Goal: Use online tool/utility: Utilize a website feature to perform a specific function

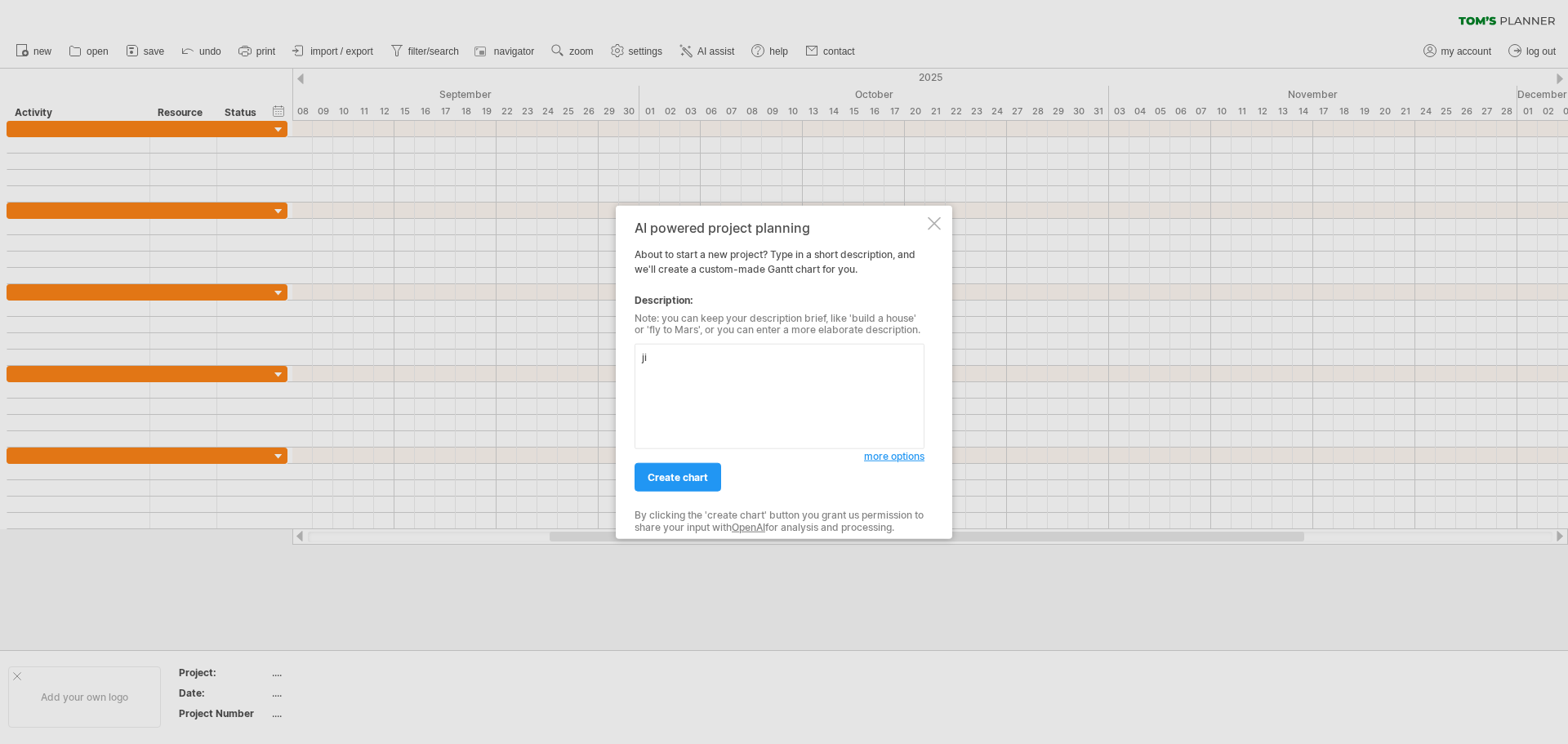
type textarea "j"
click at [739, 374] on textarea "我要4" at bounding box center [780, 396] width 290 height 106
drag, startPoint x: 906, startPoint y: 355, endPoint x: 916, endPoint y: 357, distance: 10.2
click at [916, 357] on textarea "我要舉辦一場婚禮，婚禮的日期是[DATE]，我的婚禮是定結同天(訂婚跟結婚通一天)" at bounding box center [780, 396] width 290 height 106
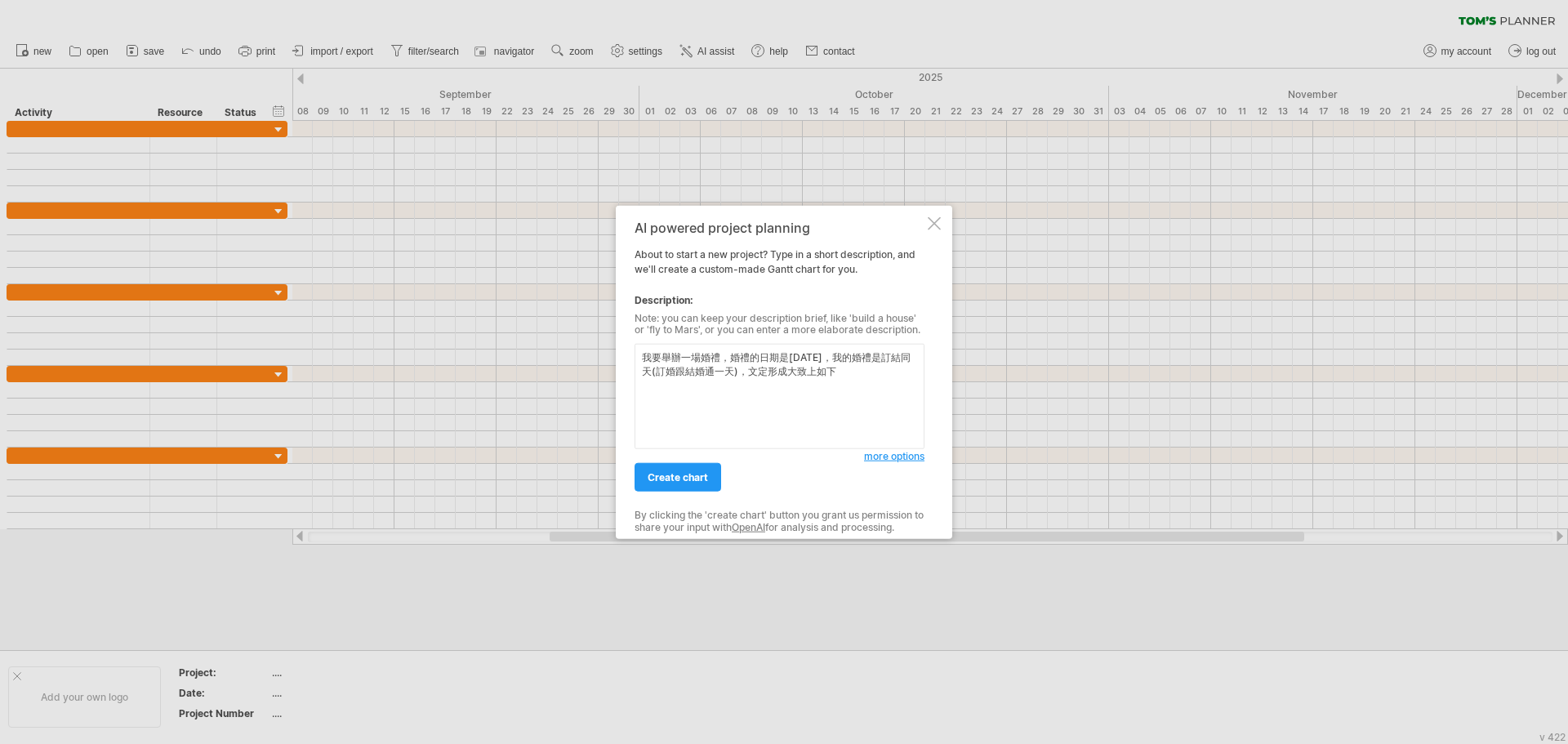
click at [783, 373] on textarea "我要舉辦一場婚禮，婚禮的日期是[DATE]，我的婚禮是訂結同天(訂婚跟結婚通一天)，文定形成大致上如下" at bounding box center [780, 396] width 290 height 106
click at [875, 380] on textarea "我要舉辦一場婚禮，婚禮的日期是[DATE]，我的婚禮是訂結同天(訂婚跟結婚通一天)，一早開始訂婚形成大致上如下" at bounding box center [780, 396] width 290 height 106
click at [897, 373] on textarea "我要舉辦一場婚禮，婚禮的日期是[DATE]，我的婚禮是訂結同天(訂婚跟結婚通一天)，一早開始訂婚形成大致上如下" at bounding box center [780, 396] width 290 height 106
click at [869, 402] on textarea "我要舉辦一場婚禮，婚禮的日期是[DATE]，我的婚禮是訂結同天(訂婚跟結婚通一天)，儀式採簡便為主，預計早上男方女方分別開妝，然後男方到女方家訂婚" at bounding box center [780, 396] width 290 height 106
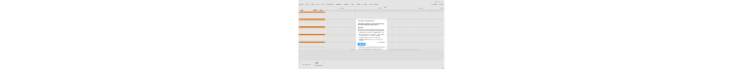
scroll to position [48, 0]
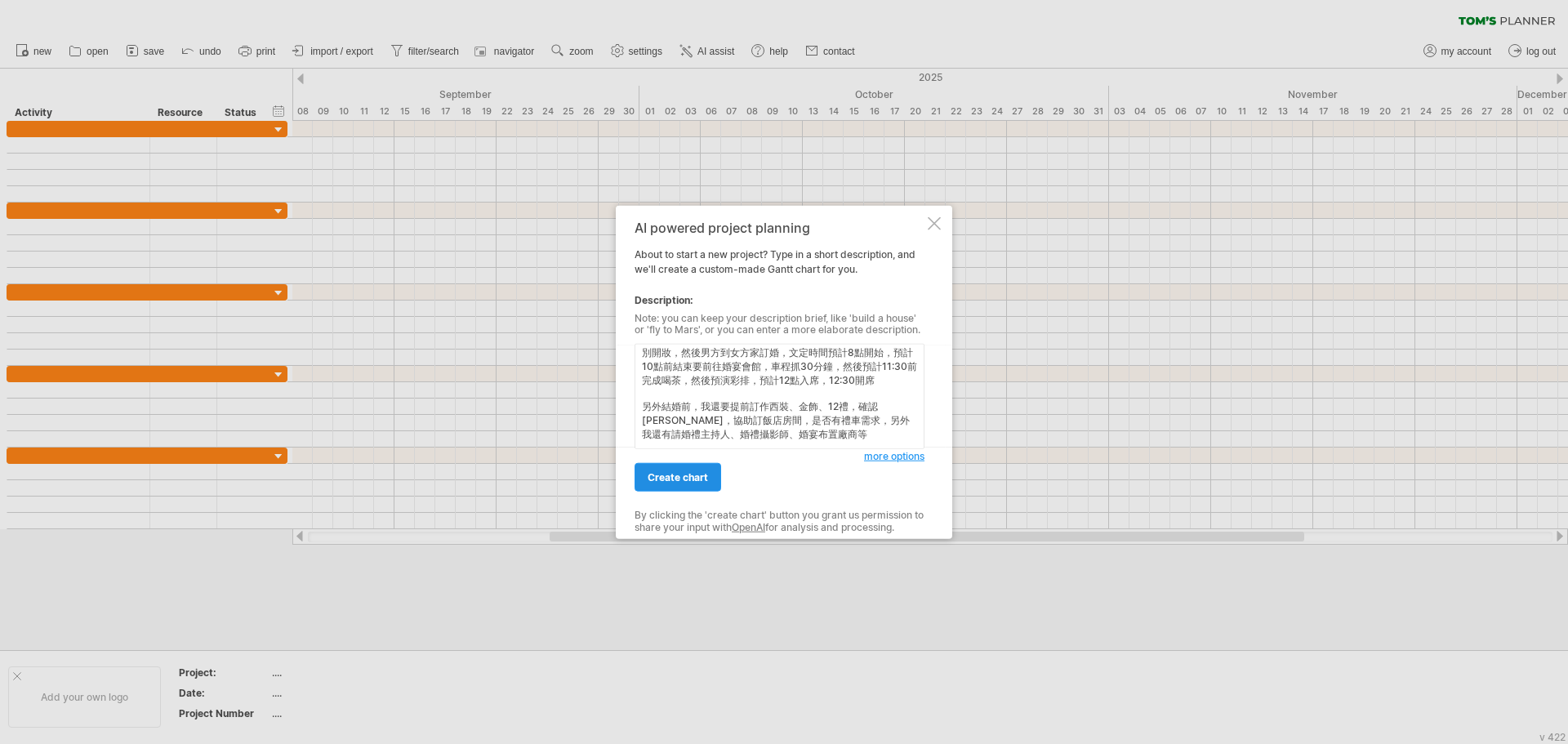
type textarea "我要舉辦一場婚禮，婚禮的日期是[DATE]，我的婚禮是訂結同天(訂婚跟結婚通一天)，儀式採簡便為主，預計早上男方女方分別開妝，然後男方到女方家訂婚，文定時間預…"
click at [696, 478] on span "create chart" at bounding box center [678, 478] width 60 height 13
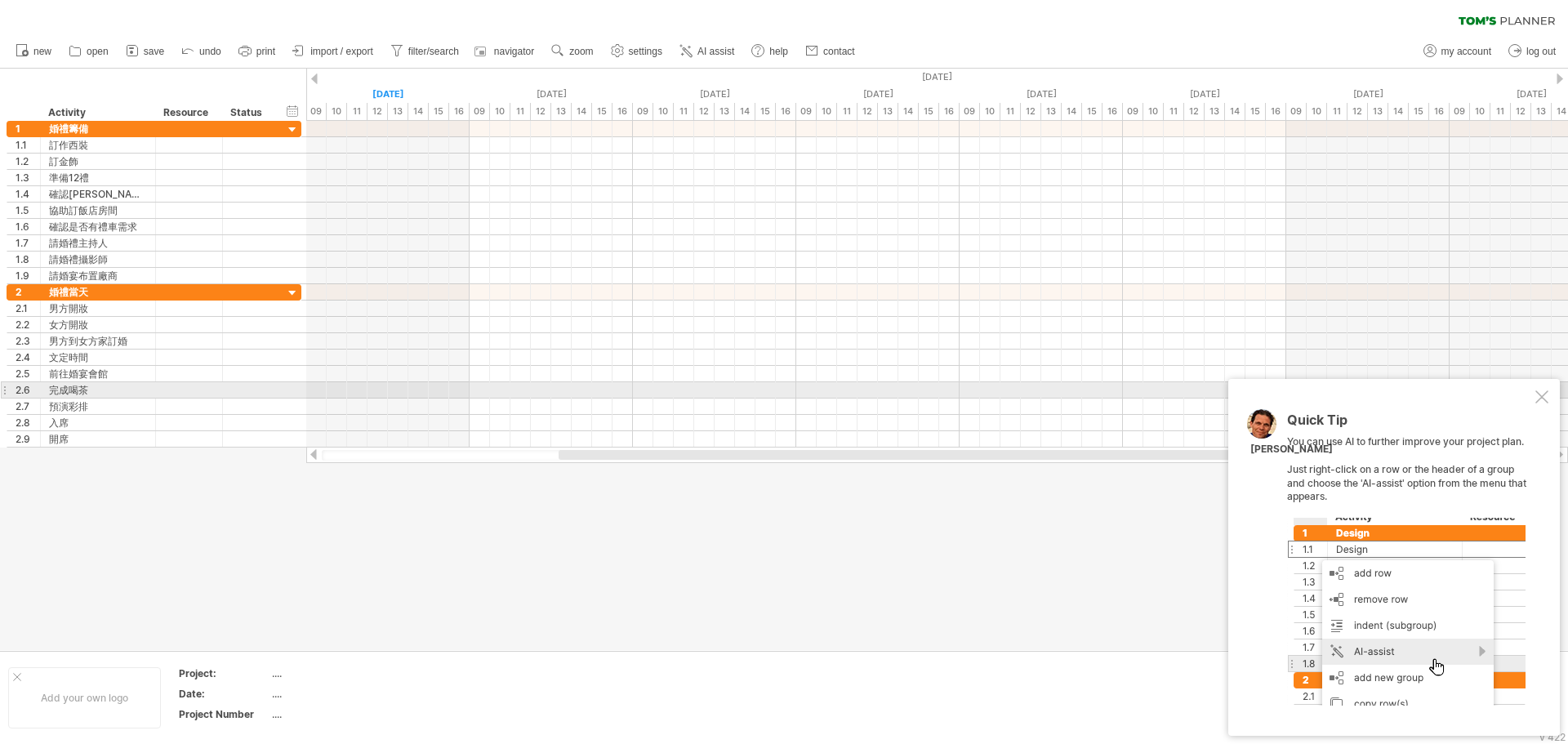
click at [1540, 396] on div at bounding box center [1542, 397] width 13 height 13
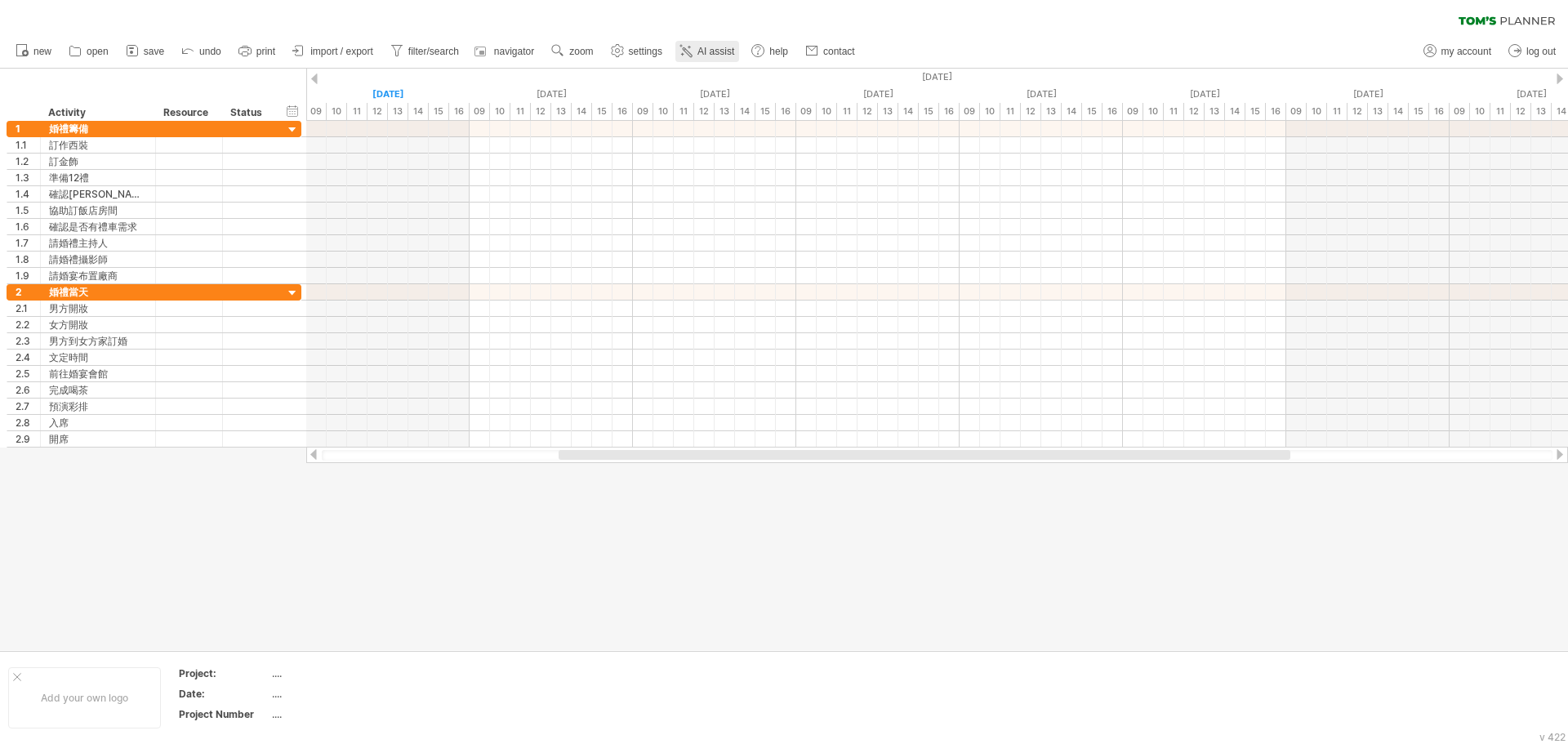
click at [714, 60] on link "AI assist" at bounding box center [707, 51] width 64 height 21
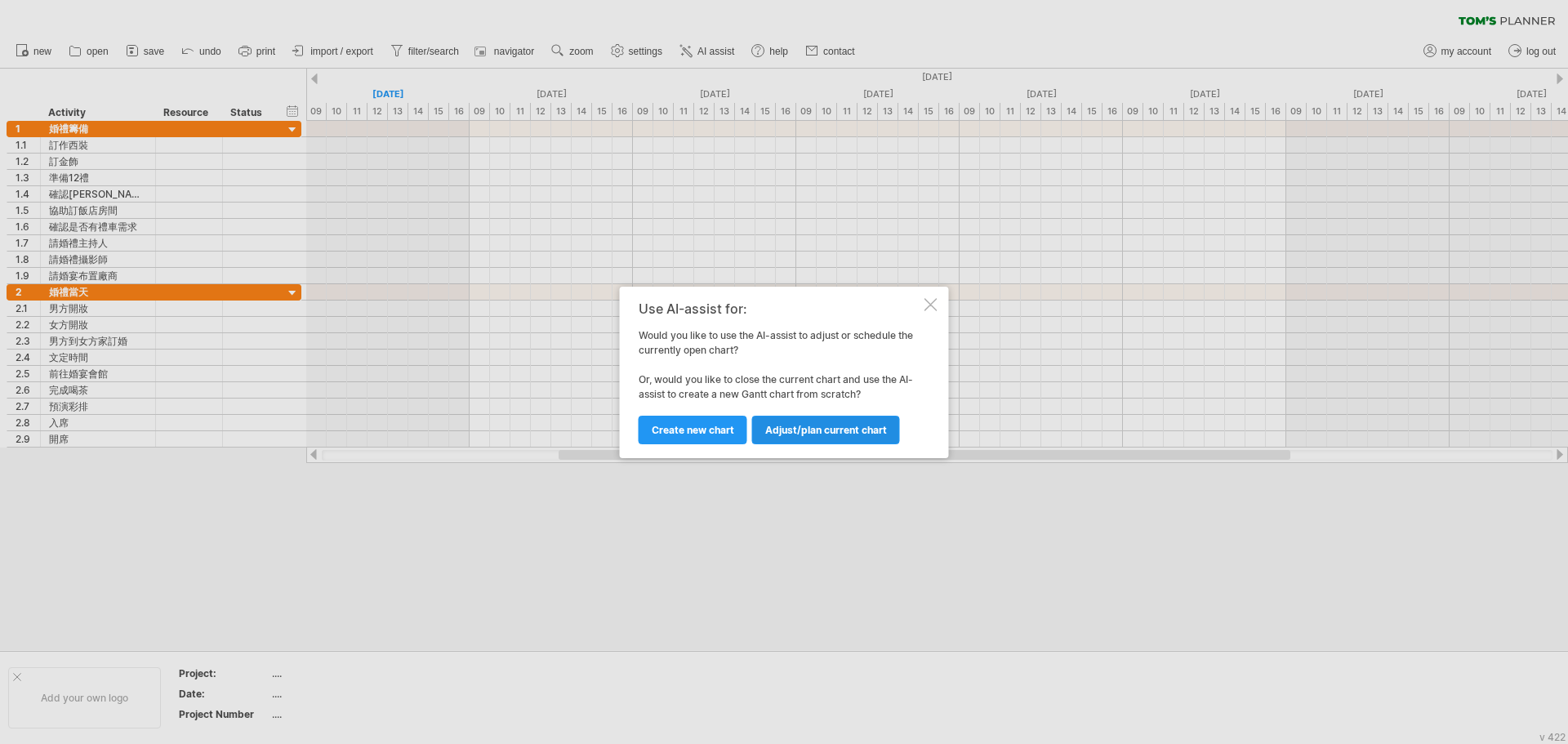
click at [812, 432] on span "Adjust/plan current chart" at bounding box center [826, 430] width 121 height 13
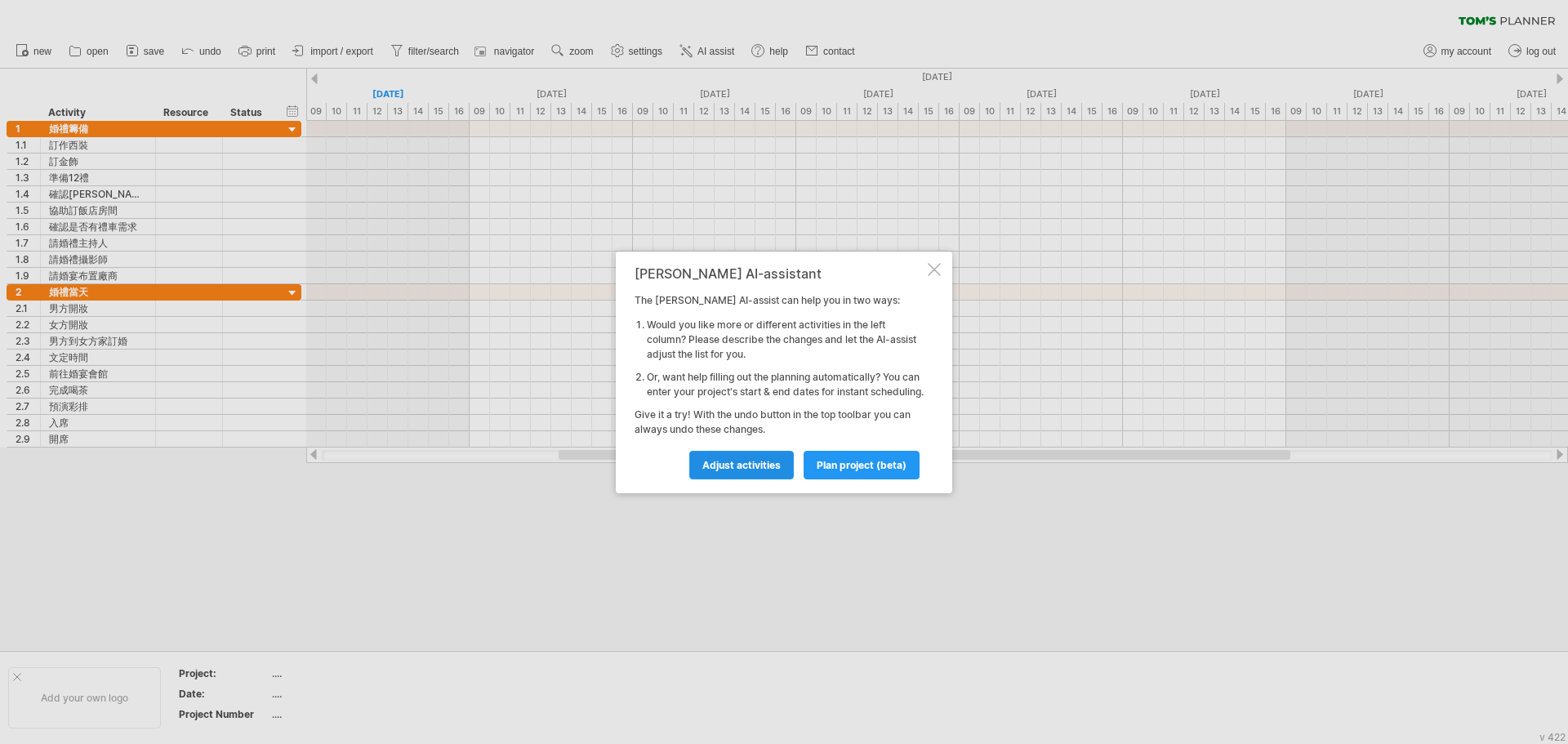
click at [778, 479] on link "Adjust activities" at bounding box center [741, 465] width 105 height 28
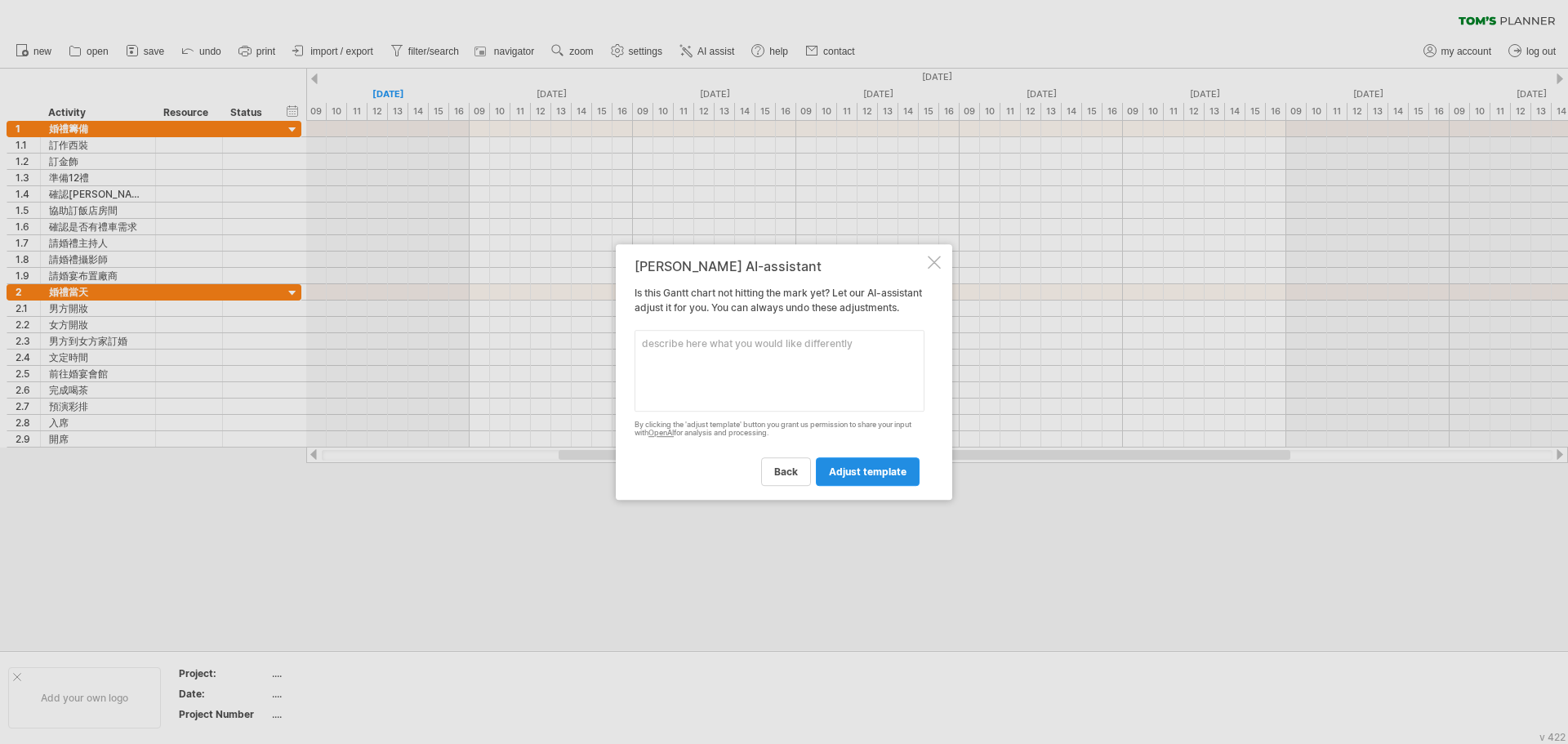
click at [869, 478] on span "adjust template" at bounding box center [868, 472] width 78 height 13
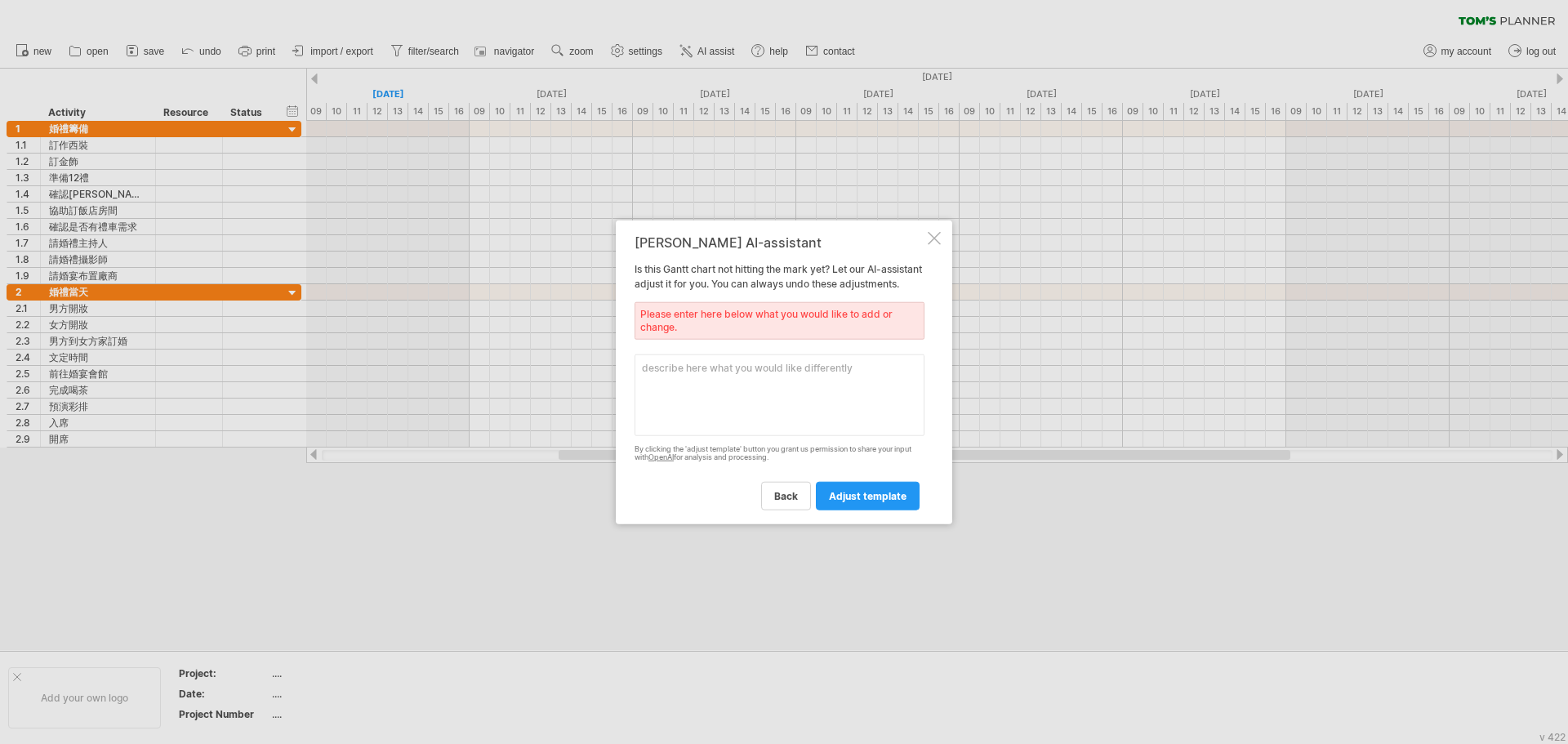
click at [903, 235] on div "[PERSON_NAME] AI-assistant" at bounding box center [780, 242] width 290 height 15
click at [920, 225] on div "[PERSON_NAME] AI-assistant Is this Gantt chart not hitting the mark yet? Let ou…" at bounding box center [784, 372] width 337 height 305
click at [937, 235] on div at bounding box center [935, 238] width 13 height 13
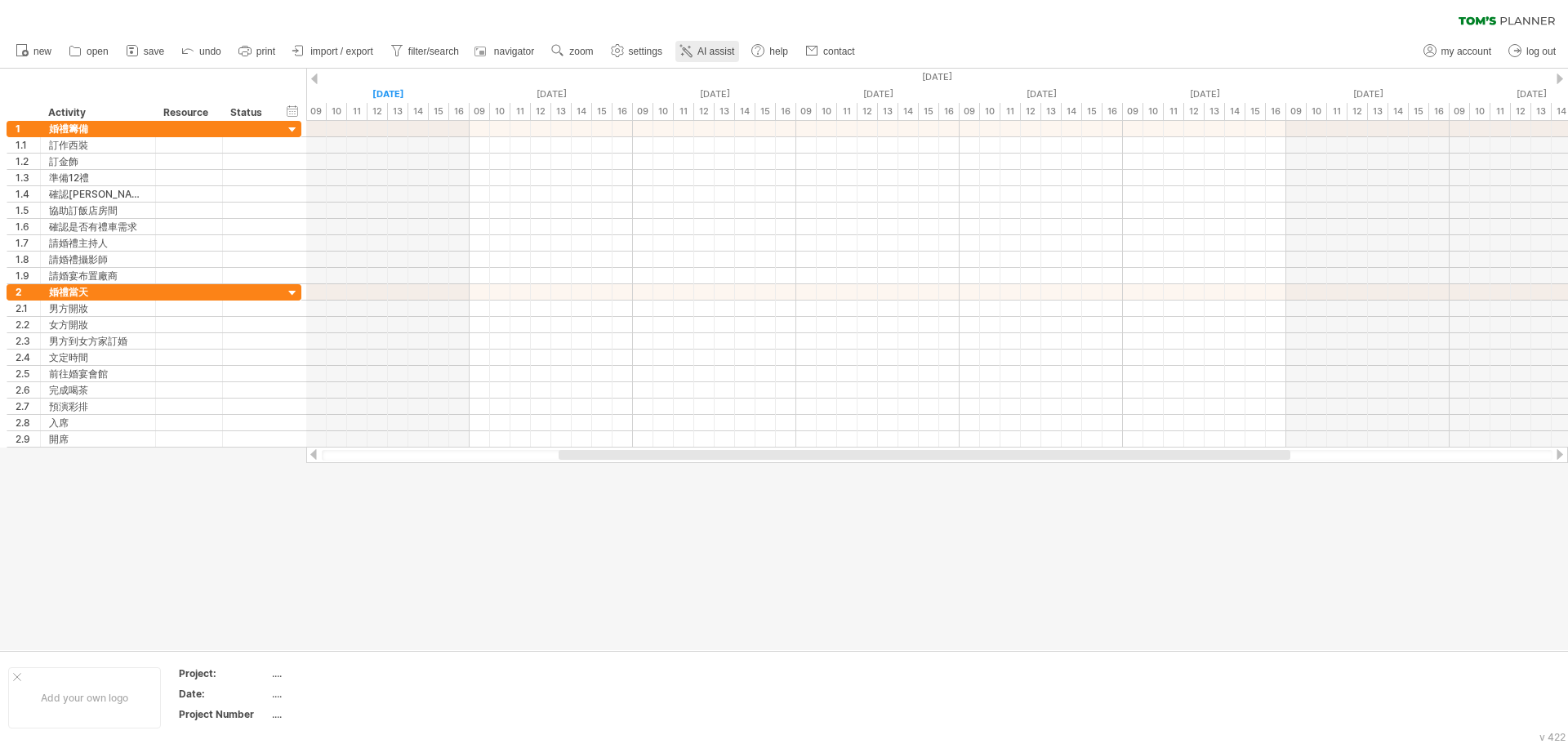
click at [721, 50] on span "AI assist" at bounding box center [716, 52] width 37 height 12
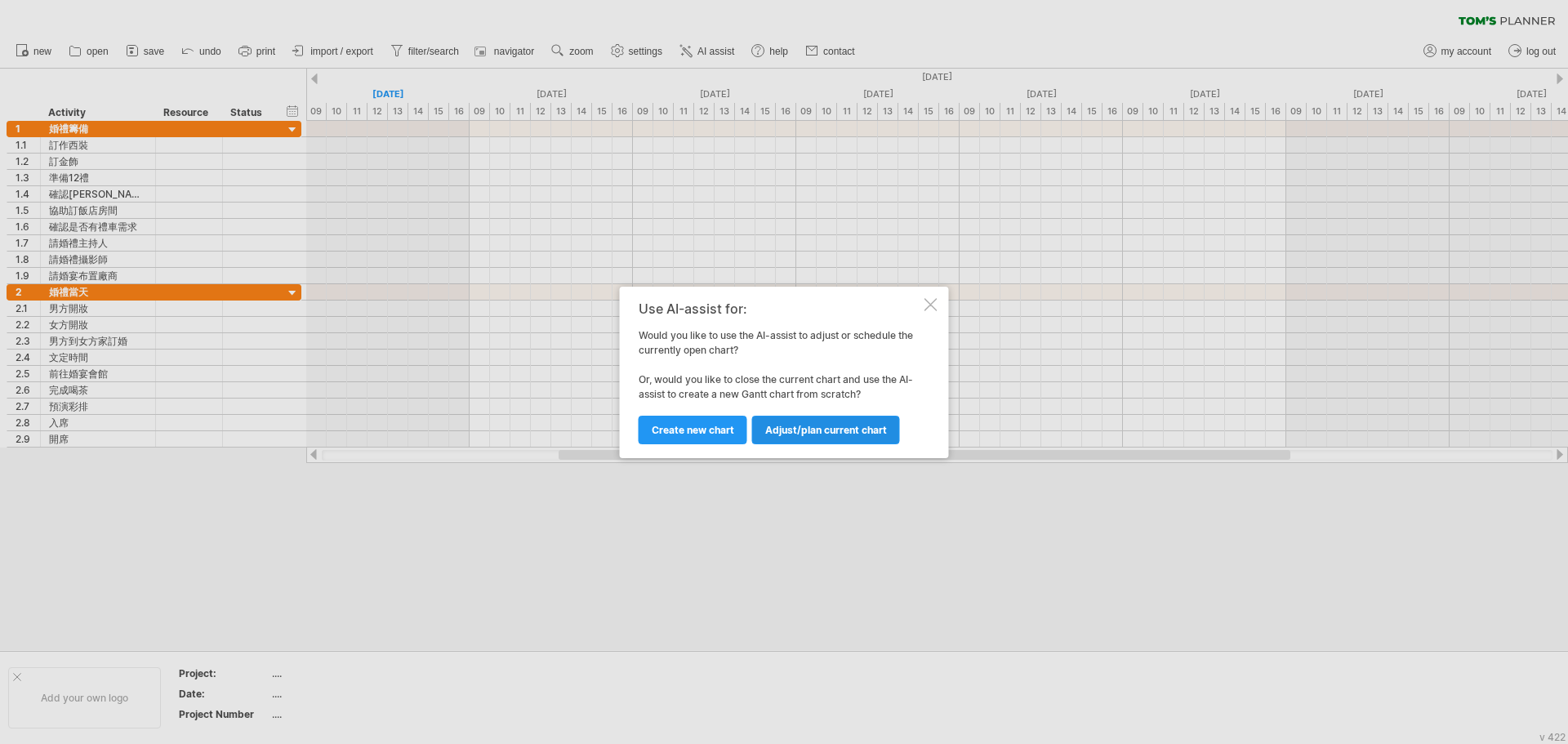
click at [843, 432] on span "Adjust/plan current chart" at bounding box center [826, 430] width 121 height 13
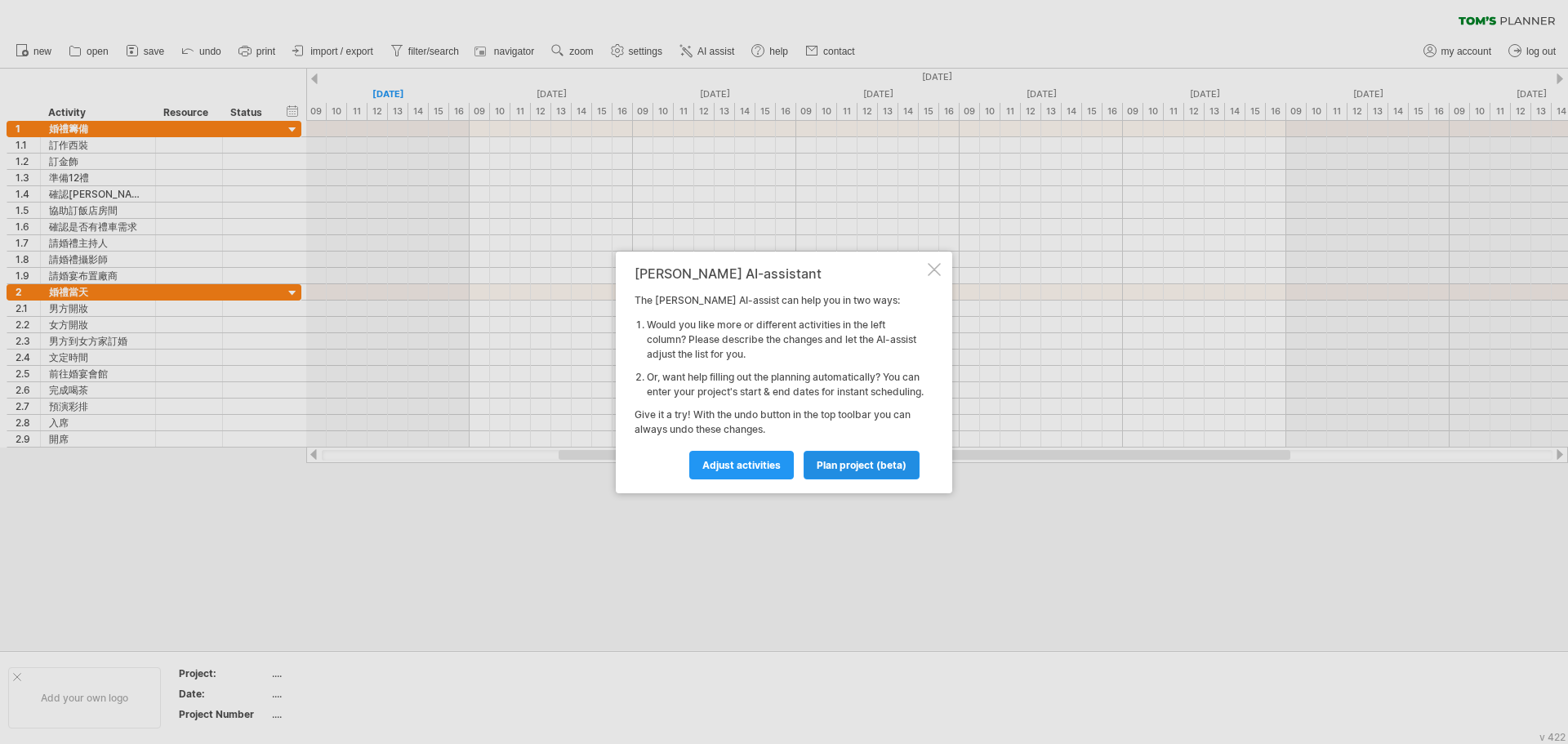
click at [902, 478] on link "plan project (beta)" at bounding box center [861, 465] width 116 height 28
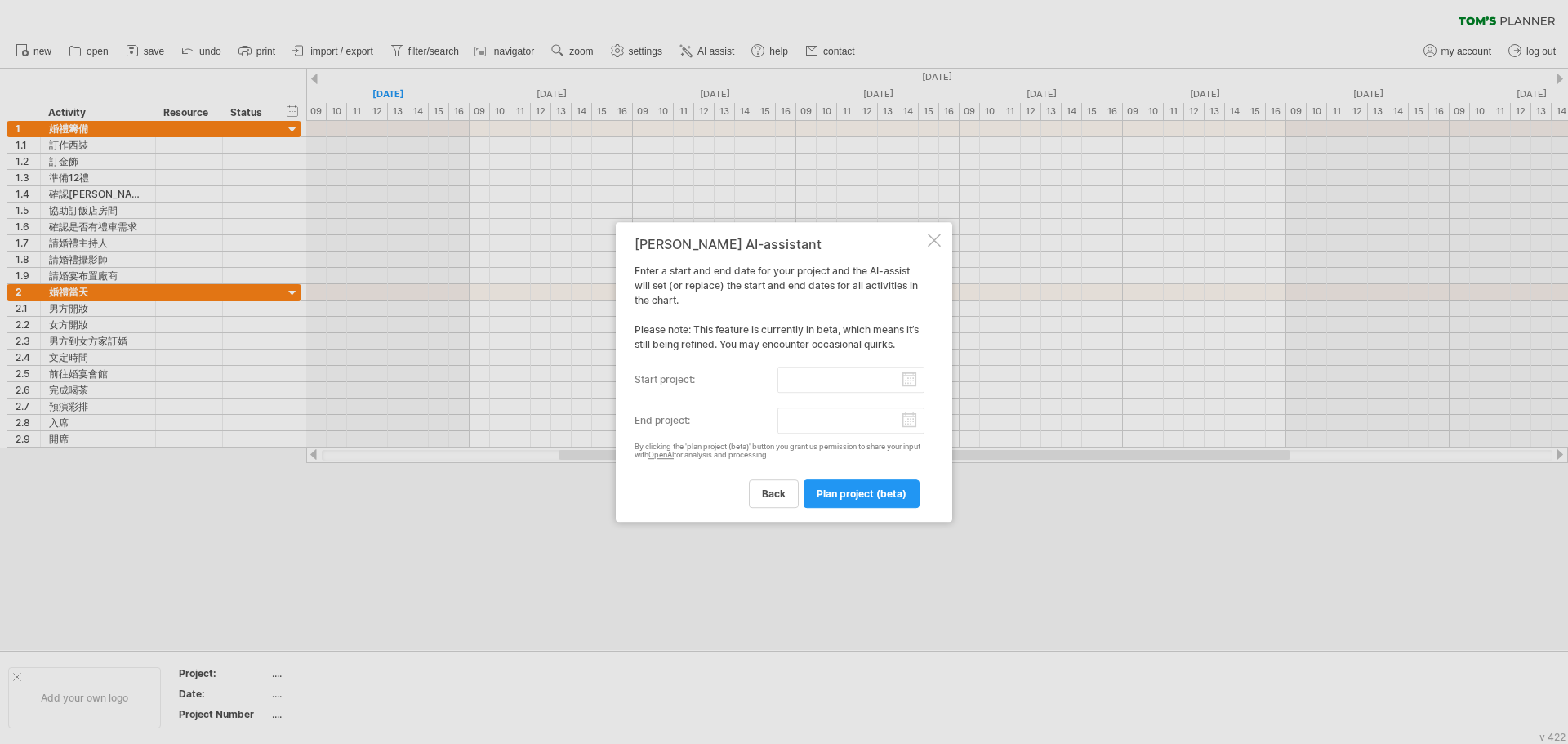
click at [934, 248] on div "[PERSON_NAME] AI-assistant Enter a start and end date for your project and the …" at bounding box center [784, 372] width 337 height 301
click at [934, 239] on div at bounding box center [935, 240] width 13 height 13
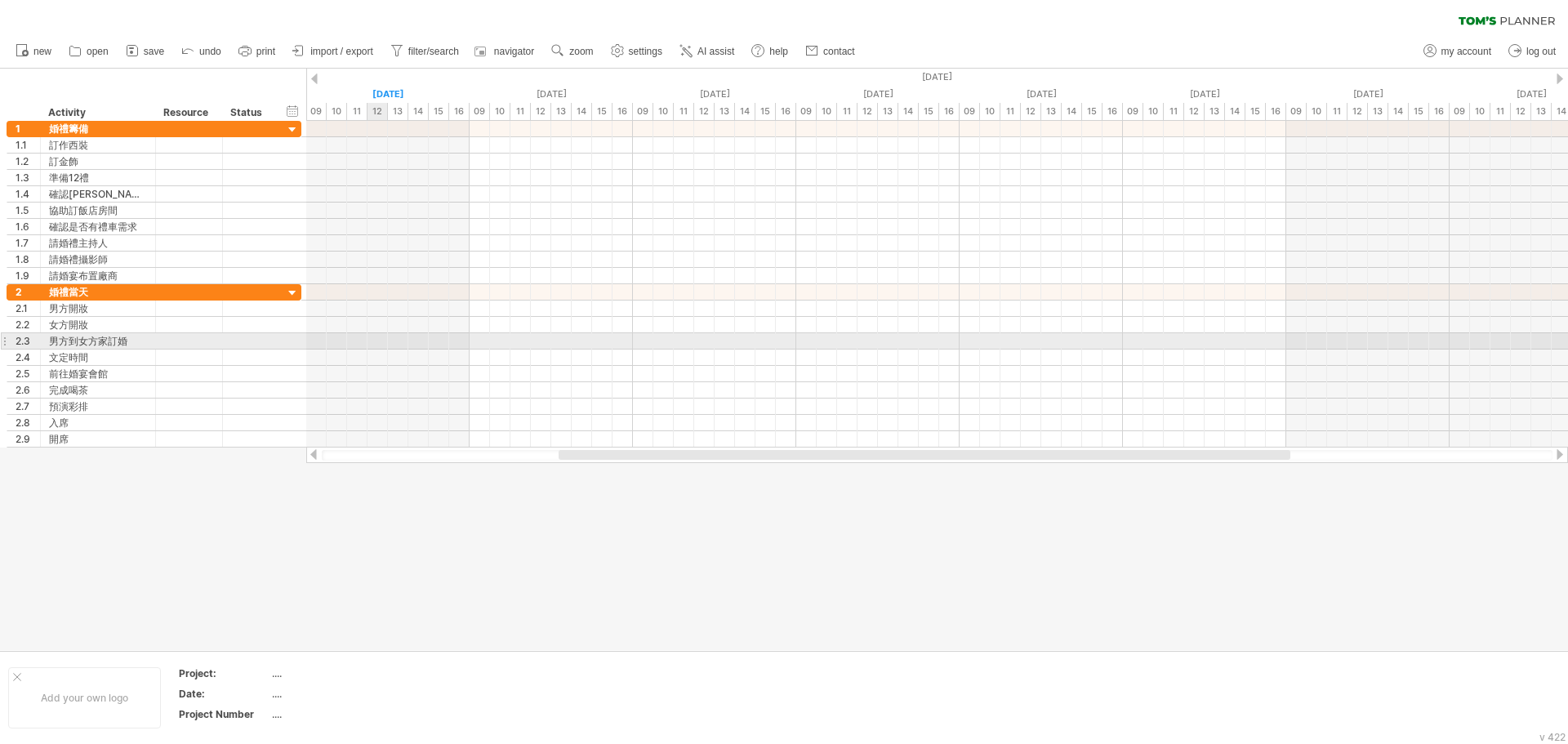
click at [371, 346] on div at bounding box center [937, 341] width 1261 height 16
click at [463, 347] on div at bounding box center [937, 341] width 1261 height 16
